Goal: Task Accomplishment & Management: Manage account settings

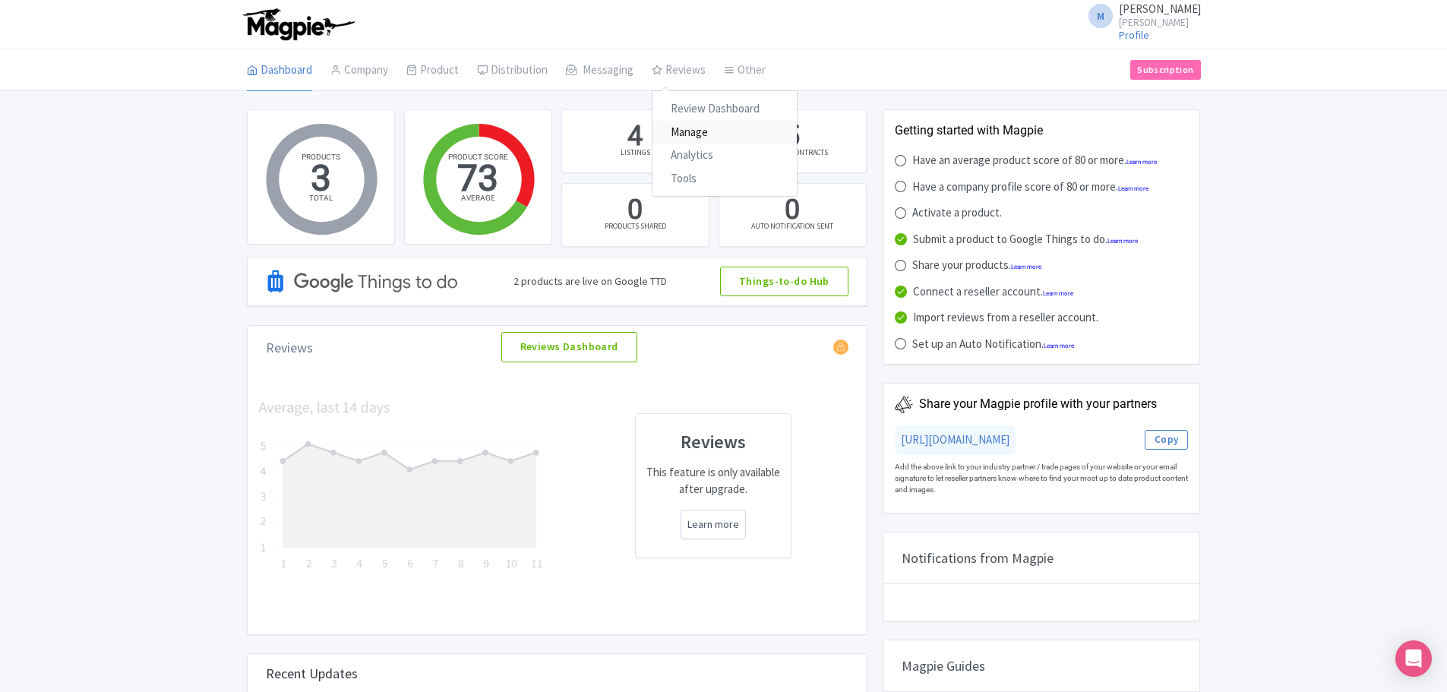
click at [692, 122] on link "Manage" at bounding box center [724, 133] width 144 height 24
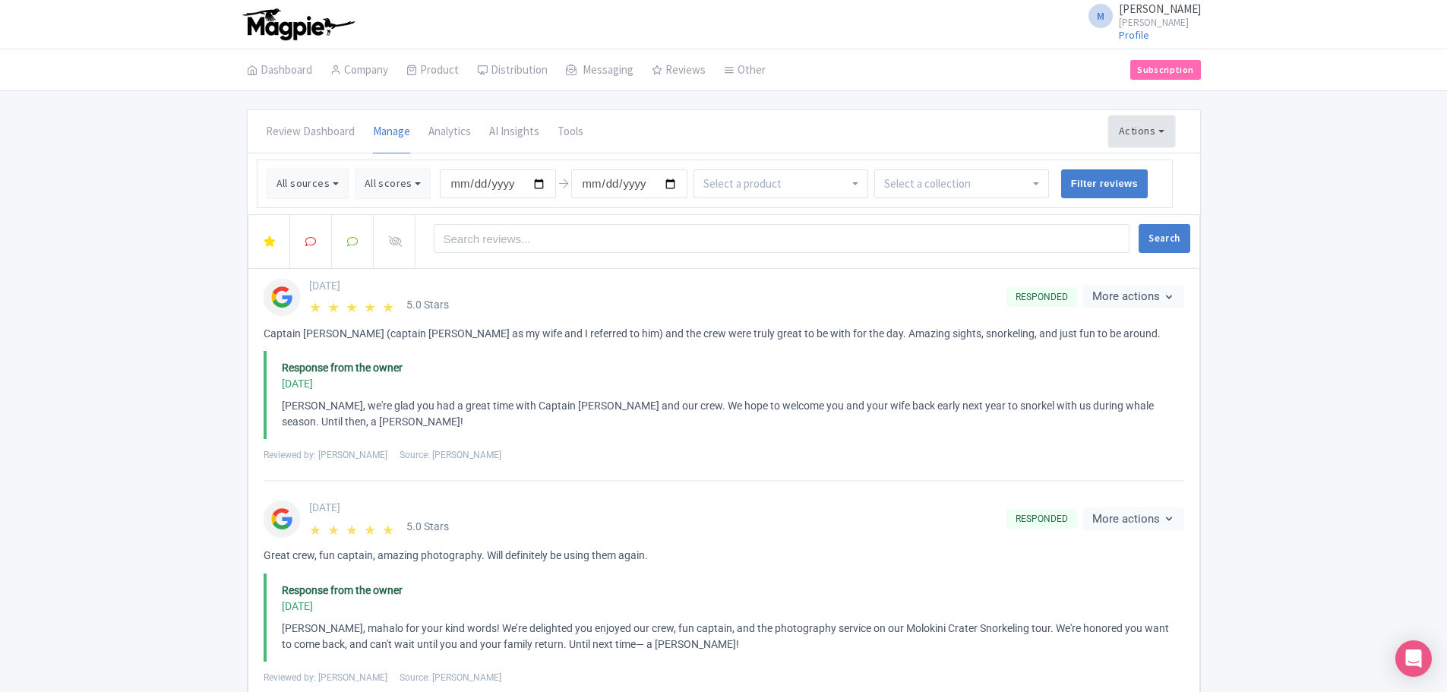
click at [1165, 130] on button "Actions" at bounding box center [1141, 131] width 65 height 30
click at [1137, 165] on link "Import new reviews" at bounding box center [1194, 170] width 169 height 30
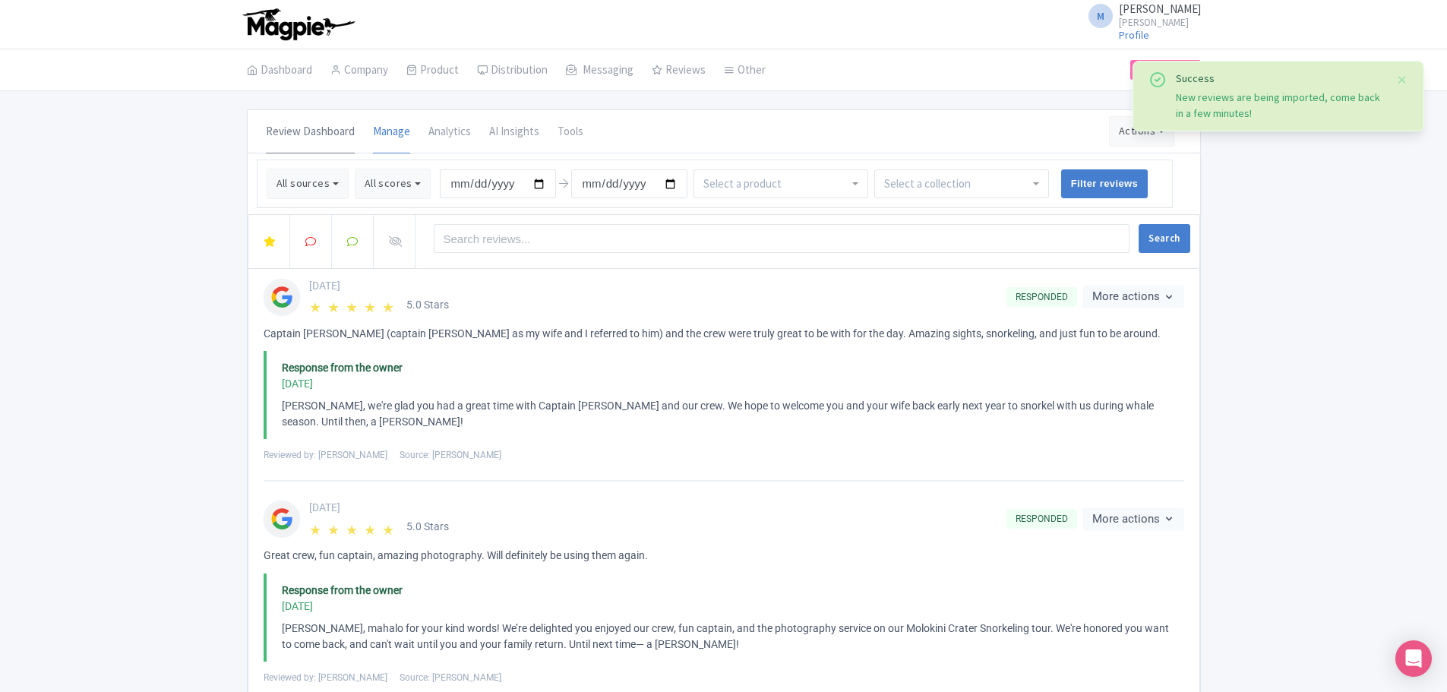
click at [309, 127] on link "Review Dashboard" at bounding box center [310, 132] width 89 height 43
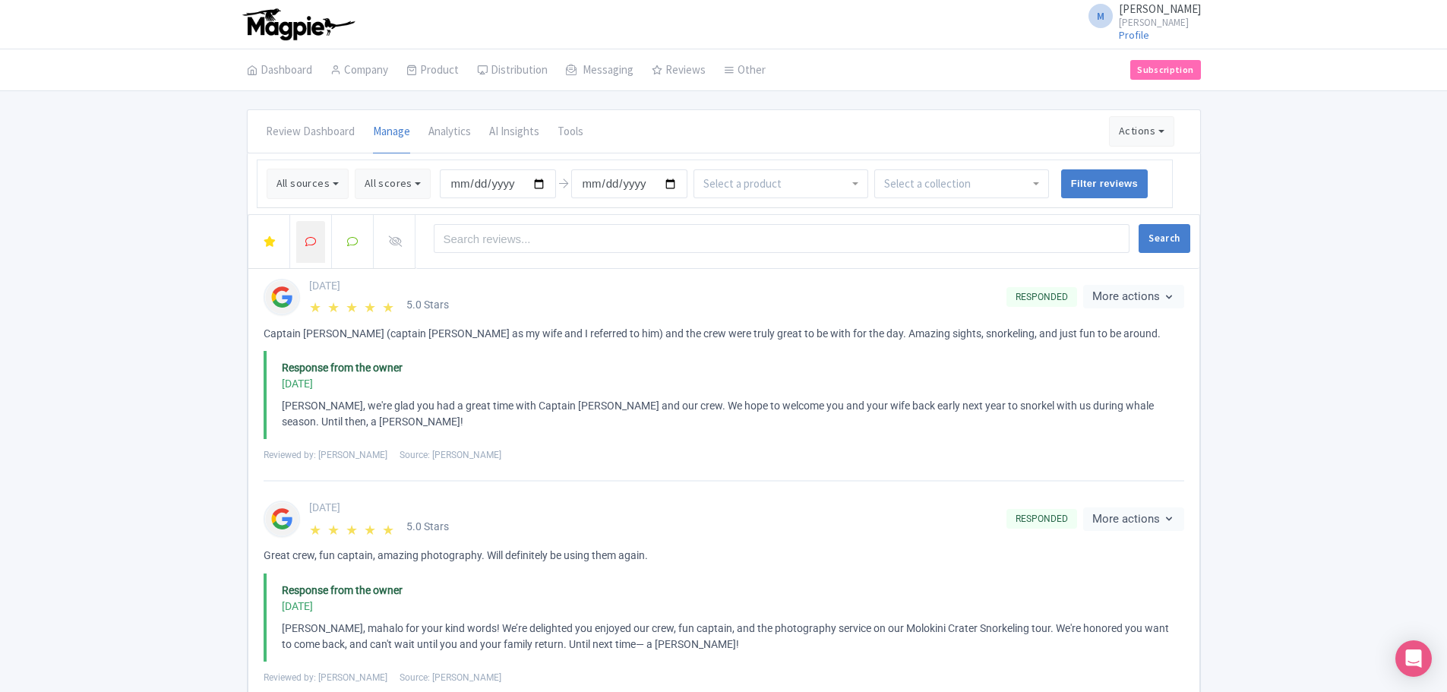
click at [304, 244] on div at bounding box center [310, 241] width 17 height 17
